Goal: Task Accomplishment & Management: Manage account settings

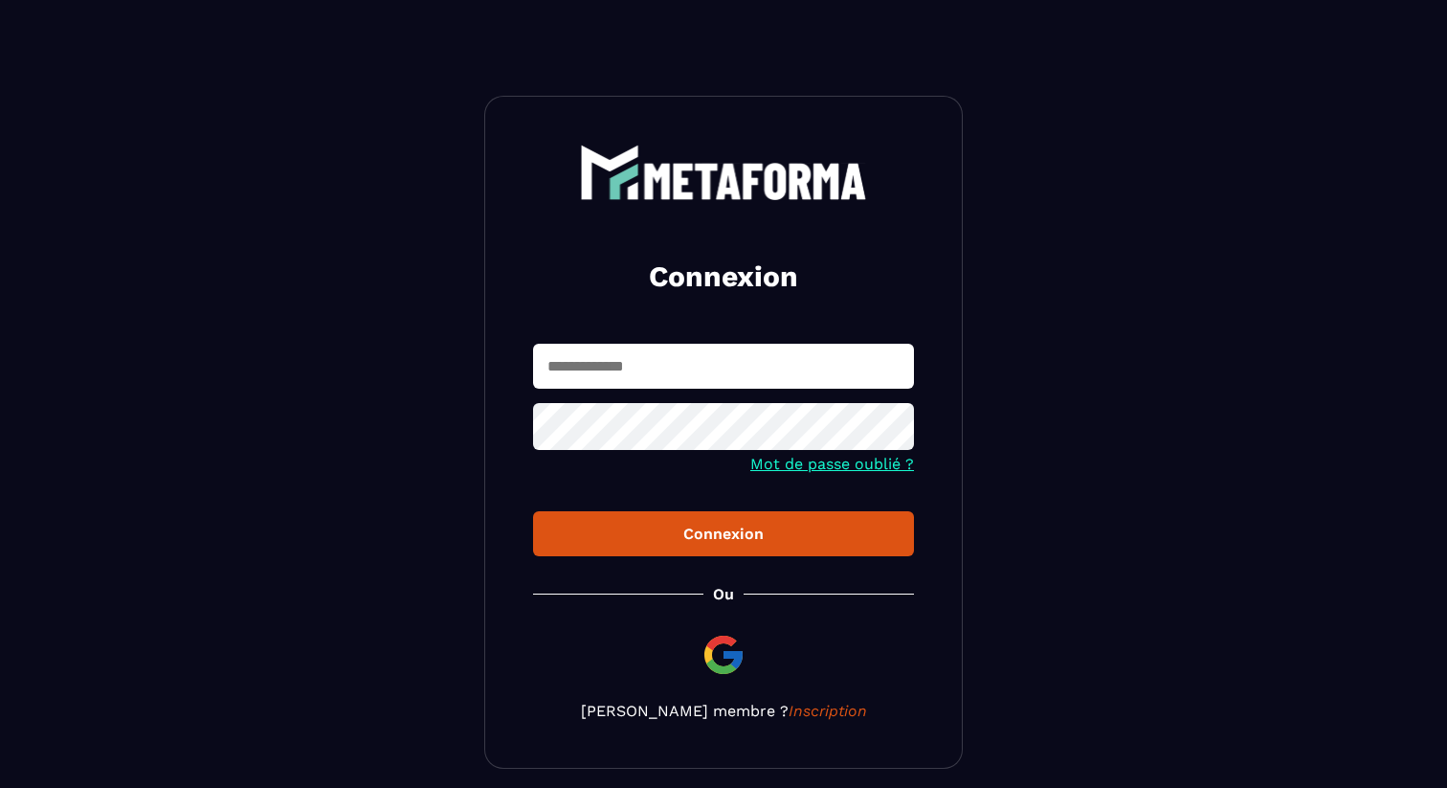
click at [758, 344] on input "text" at bounding box center [723, 366] width 381 height 45
type input "**********"
click at [662, 553] on button "Connexion" at bounding box center [723, 533] width 381 height 45
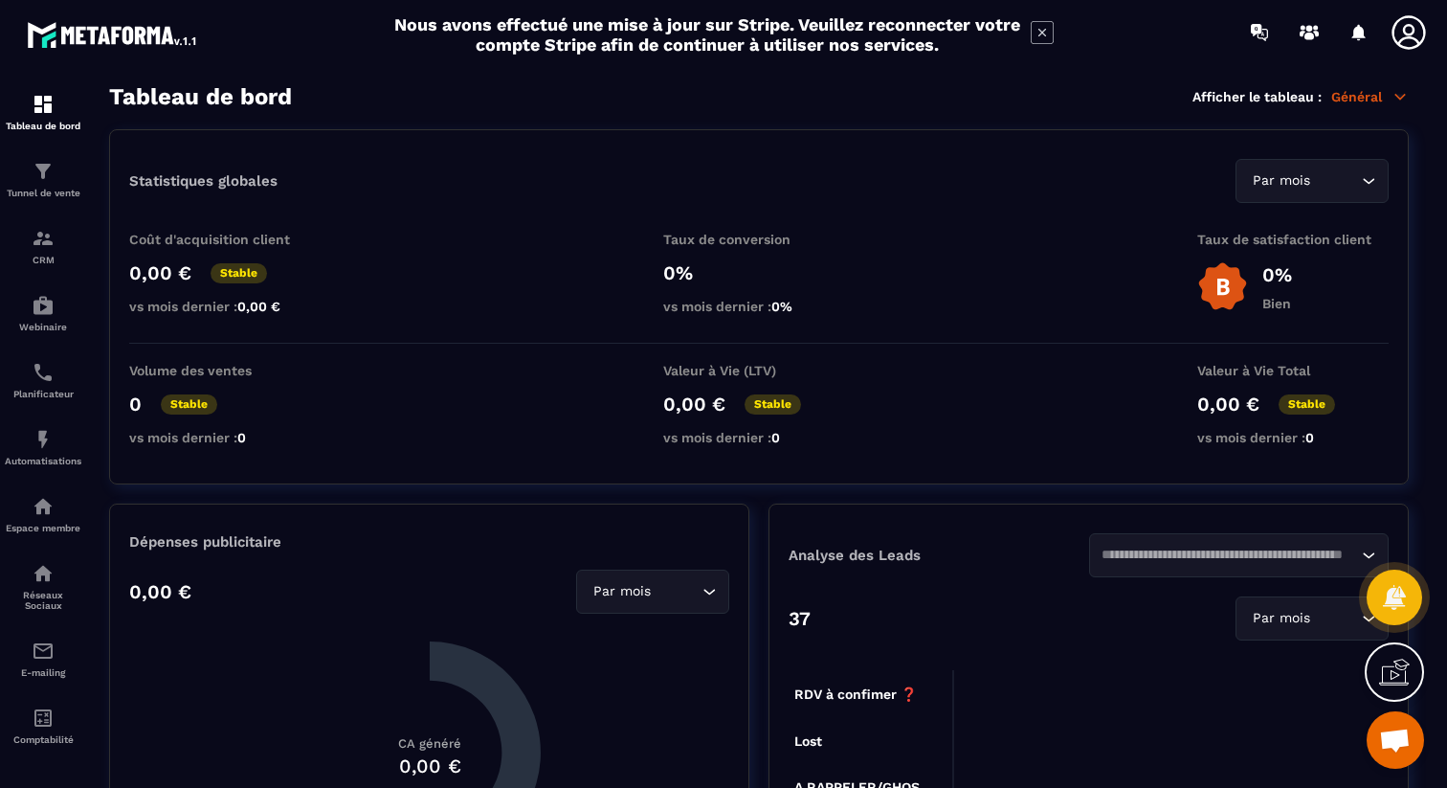
click at [1043, 32] on icon at bounding box center [1042, 32] width 23 height 23
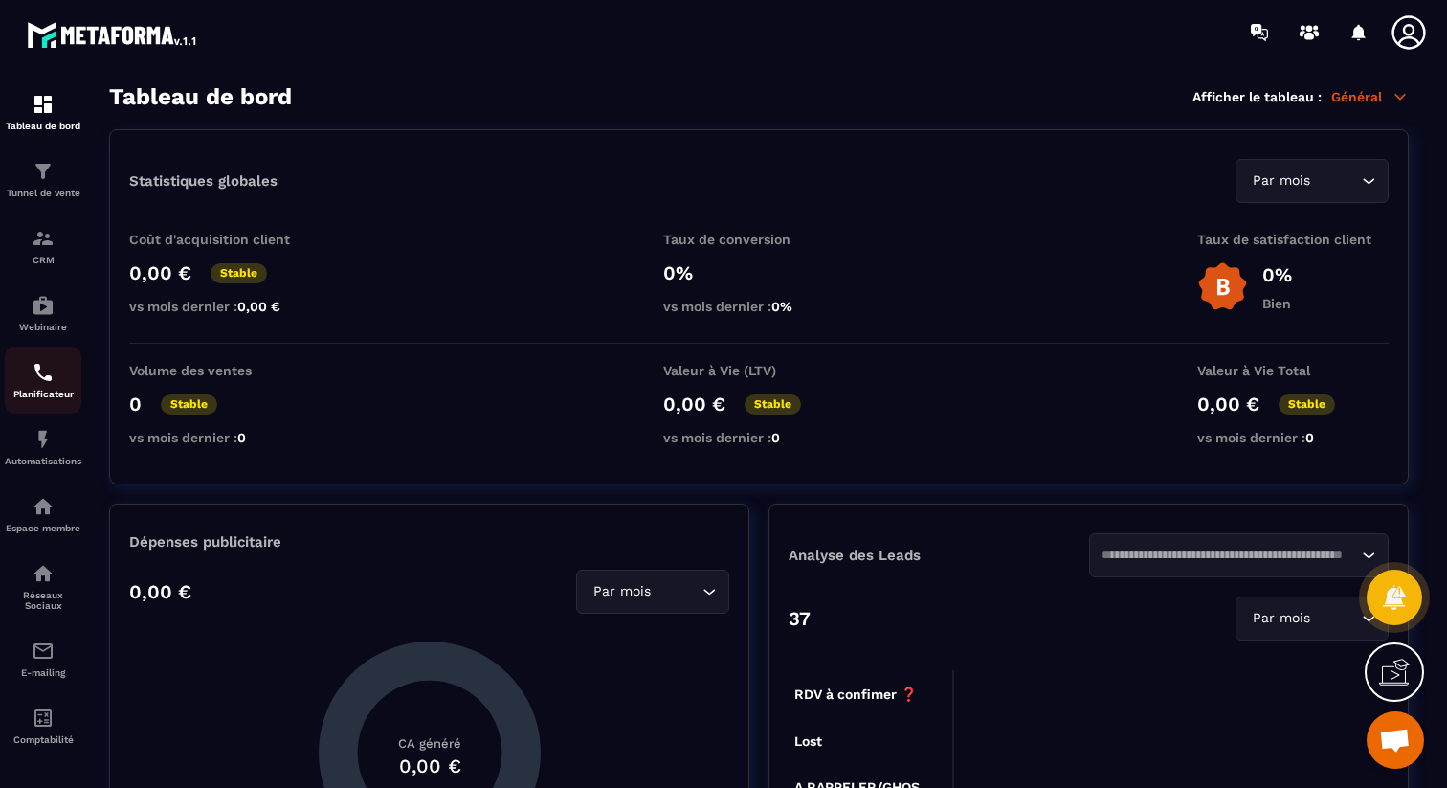
scroll to position [13, 0]
click at [1403, 17] on icon at bounding box center [1408, 31] width 33 height 33
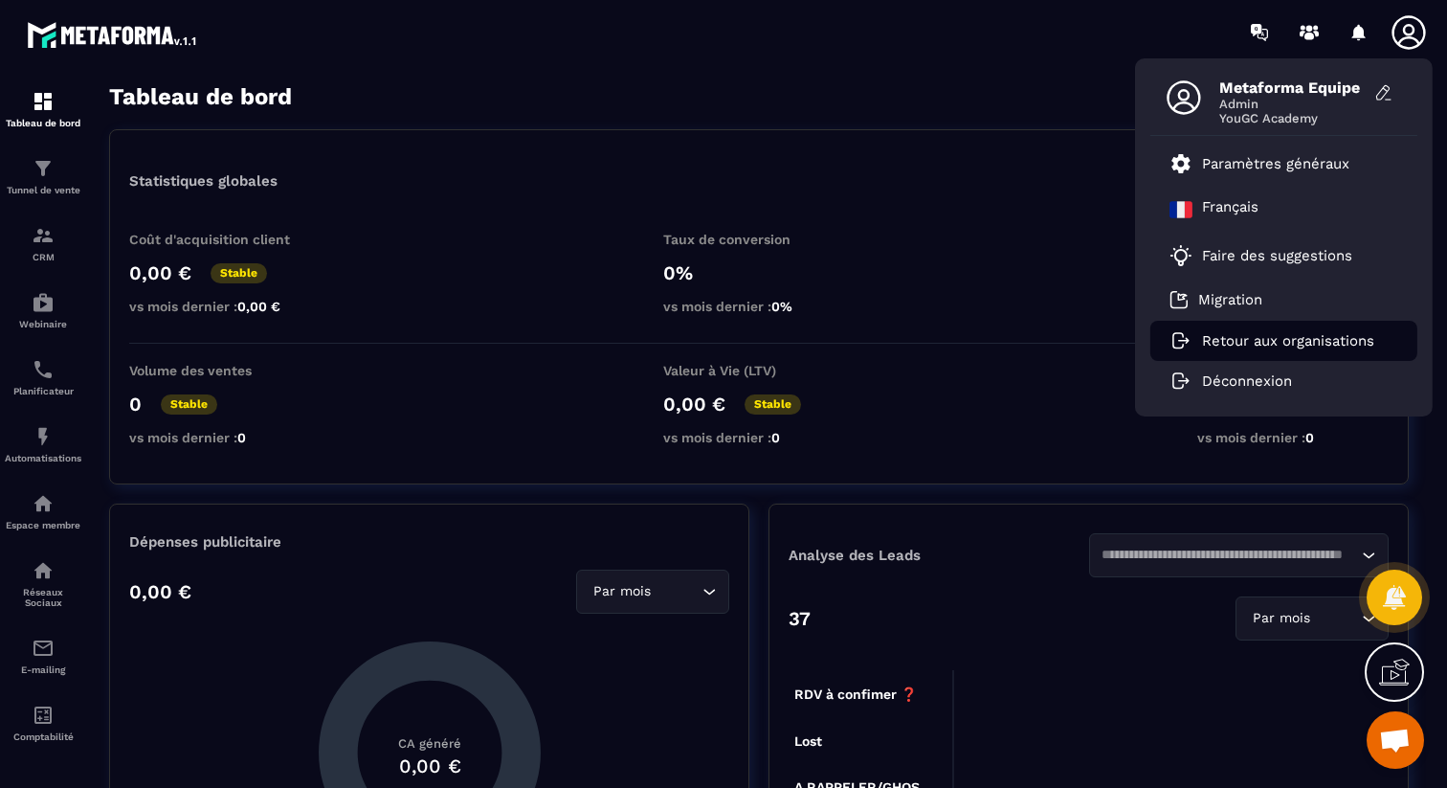
click at [1273, 341] on p "Retour aux organisations" at bounding box center [1288, 340] width 172 height 17
